Goal: Information Seeking & Learning: Understand process/instructions

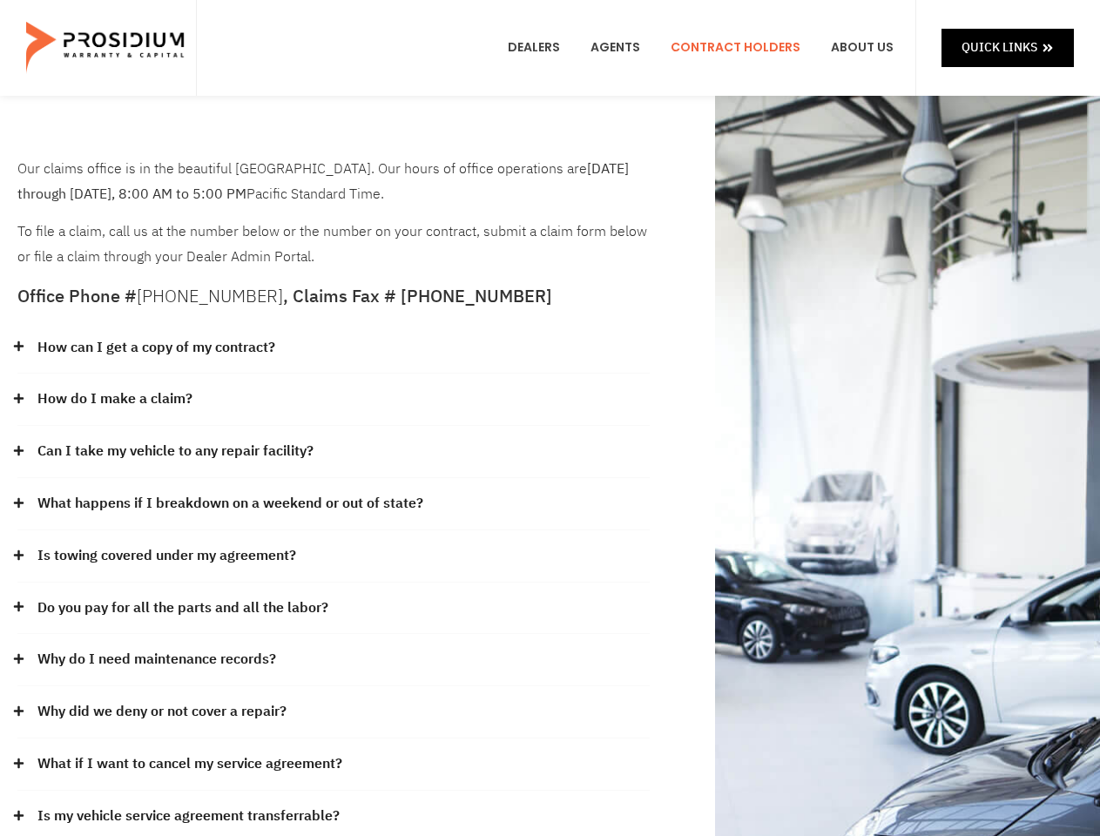
click at [549, 418] on div "How do I make a claim?" at bounding box center [333, 399] width 632 height 52
click at [333, 348] on div "How can I get a copy of my contract?" at bounding box center [333, 348] width 632 height 52
click at [155, 347] on link "How can I get a copy of my contract?" at bounding box center [156, 347] width 238 height 25
click at [333, 400] on div "How do I make a claim?" at bounding box center [333, 399] width 632 height 52
click at [114, 399] on link "How do I make a claim?" at bounding box center [114, 399] width 155 height 25
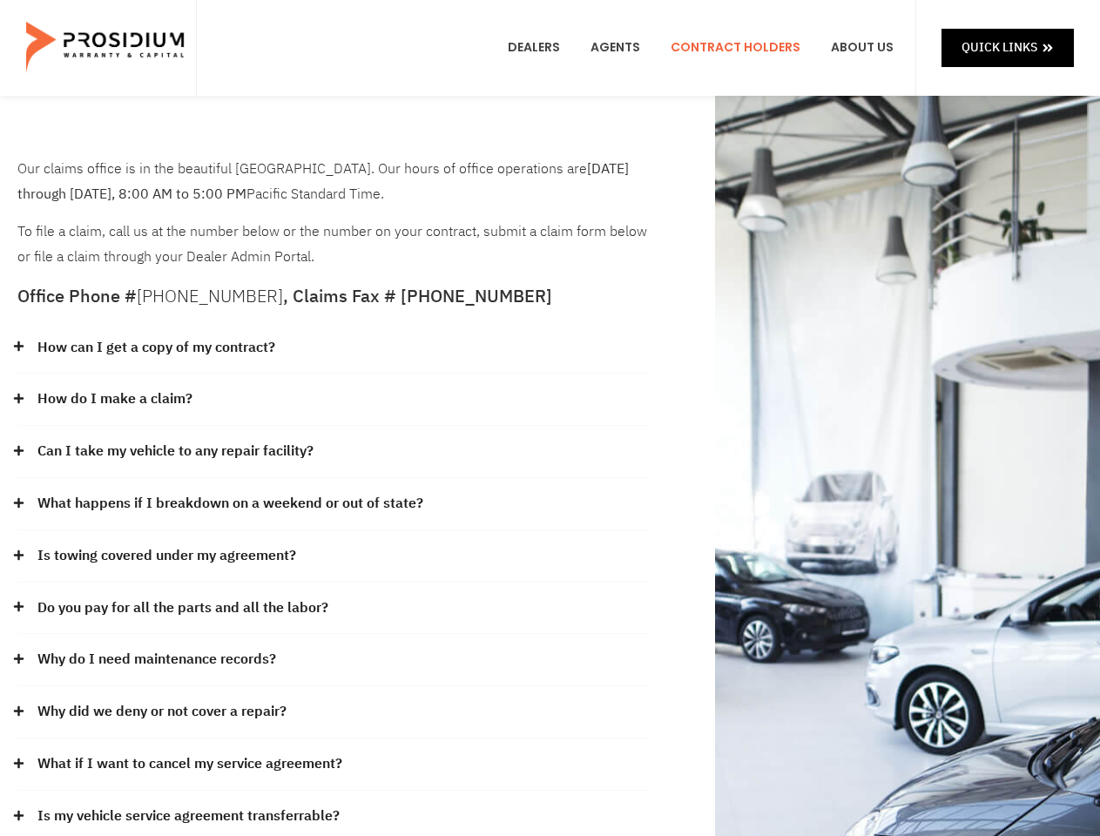
click at [333, 452] on div "Can I take my vehicle to any repair facility?" at bounding box center [333, 452] width 632 height 52
click at [176, 451] on link "Can I take my vehicle to any repair facility?" at bounding box center [175, 451] width 276 height 25
click at [333, 504] on link "What happens if I breakdown on a weekend or out of state?" at bounding box center [230, 503] width 386 height 25
click at [228, 503] on link "What happens if I breakdown on a weekend or out of state?" at bounding box center [230, 503] width 386 height 25
click at [333, 556] on div "Is towing covered under my agreement?" at bounding box center [333, 556] width 632 height 52
